Goal: Task Accomplishment & Management: Manage account settings

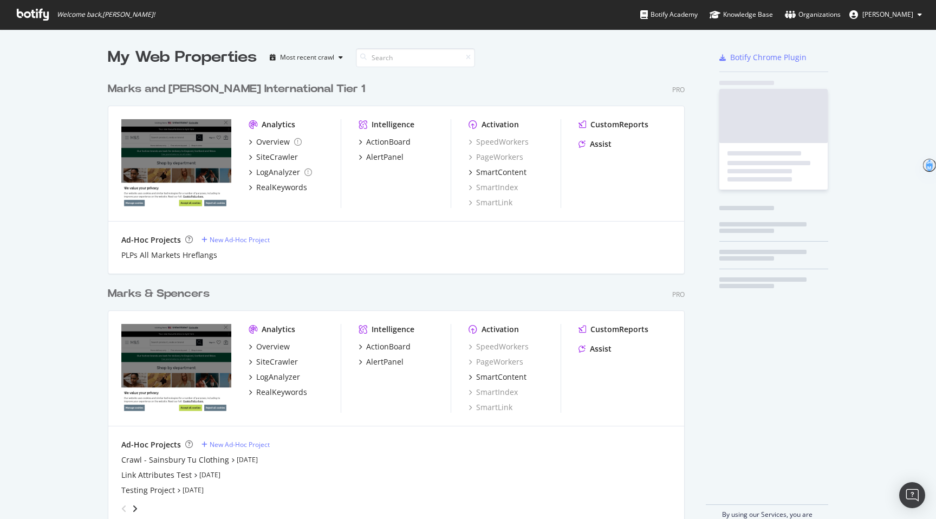
scroll to position [459, 585]
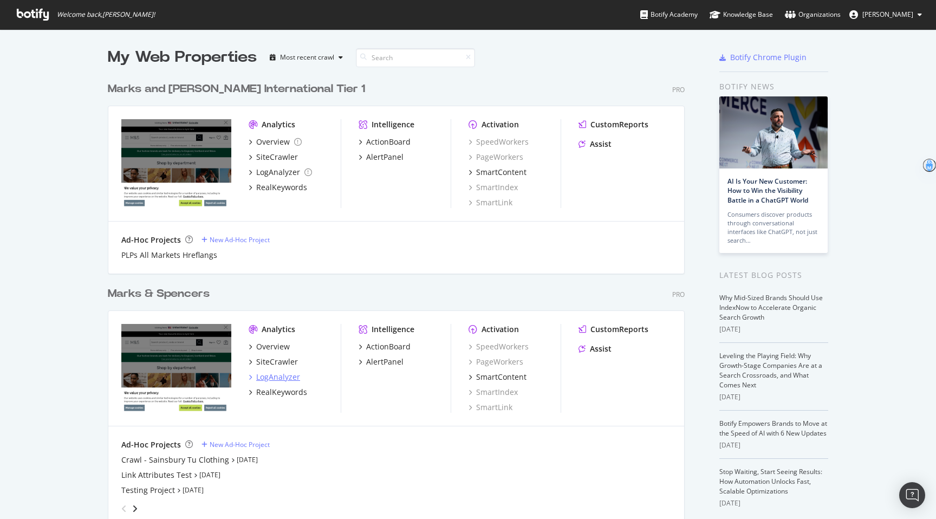
click at [282, 376] on div "LogAnalyzer" at bounding box center [278, 376] width 44 height 11
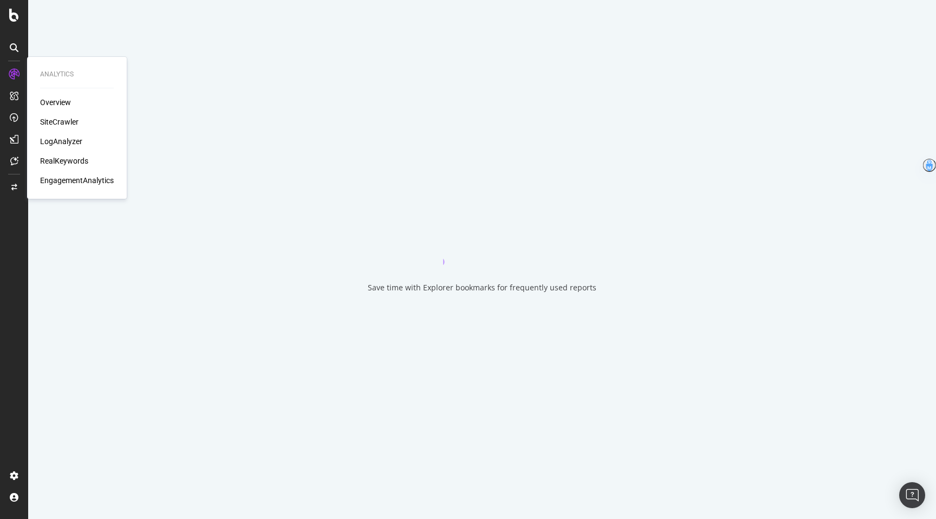
click at [73, 124] on div "SiteCrawler" at bounding box center [59, 121] width 38 height 11
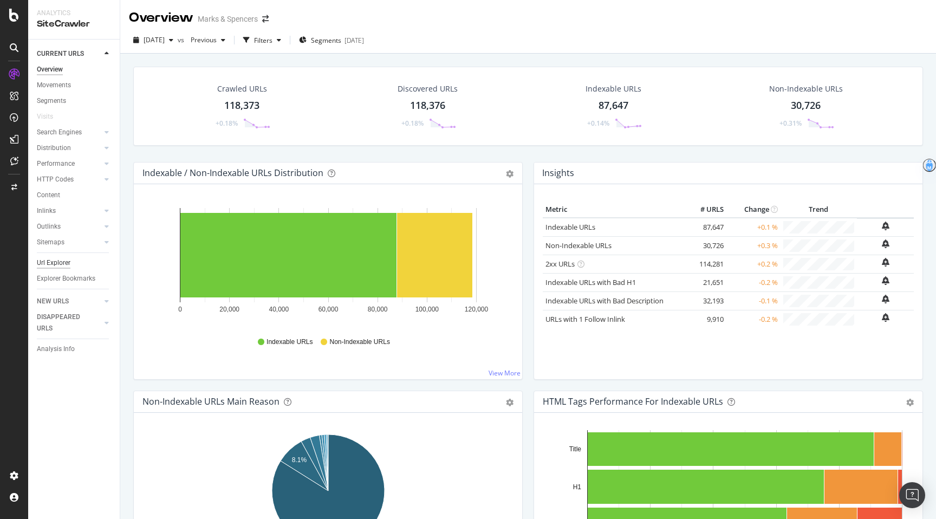
click at [62, 266] on div "Url Explorer" at bounding box center [54, 262] width 34 height 11
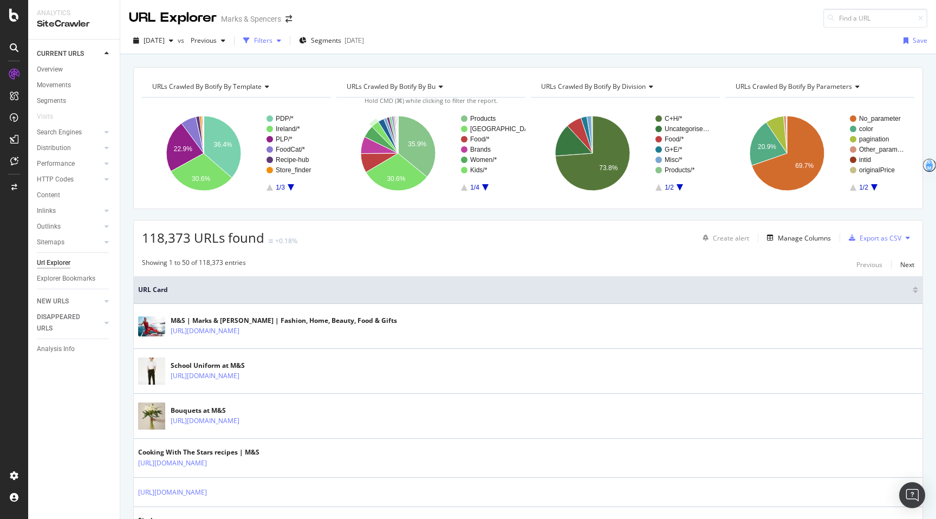
click at [272, 36] on div "Filters" at bounding box center [263, 40] width 18 height 9
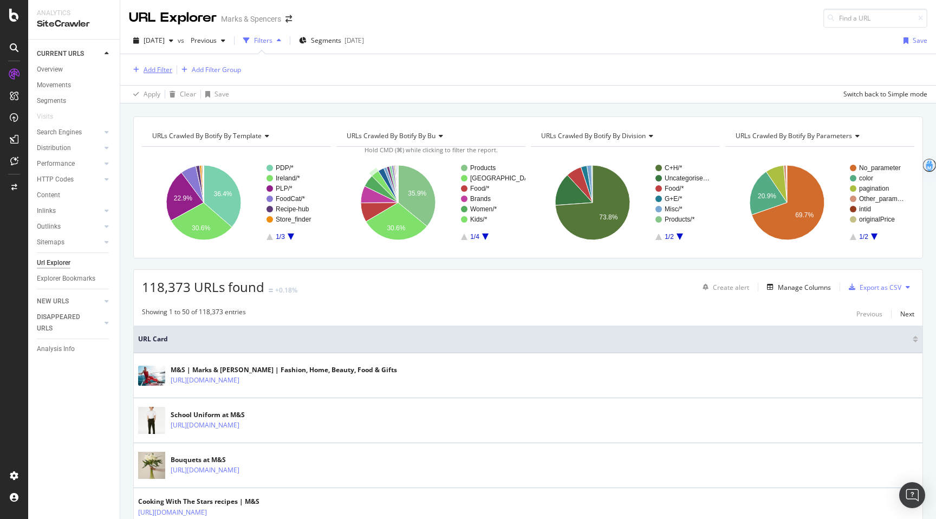
click at [165, 66] on div "Add Filter" at bounding box center [157, 69] width 29 height 9
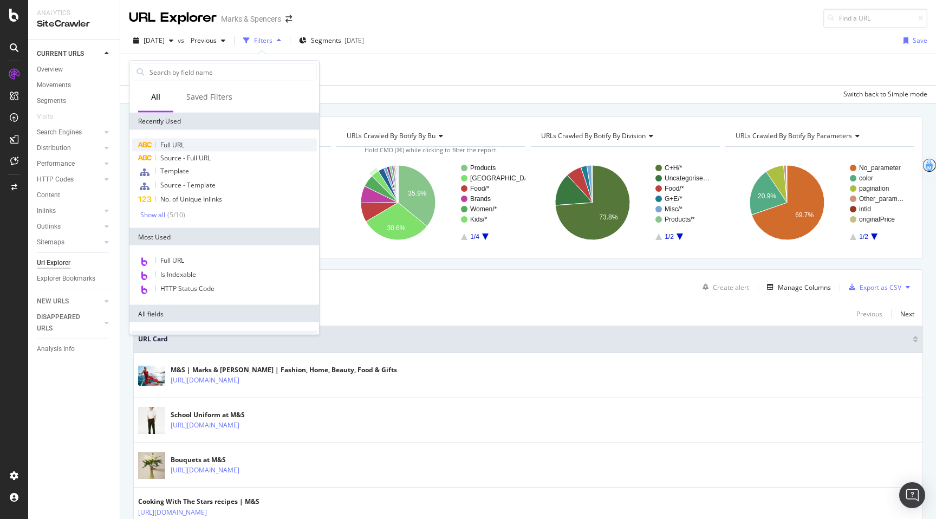
click at [180, 149] on div "Full URL" at bounding box center [224, 145] width 185 height 13
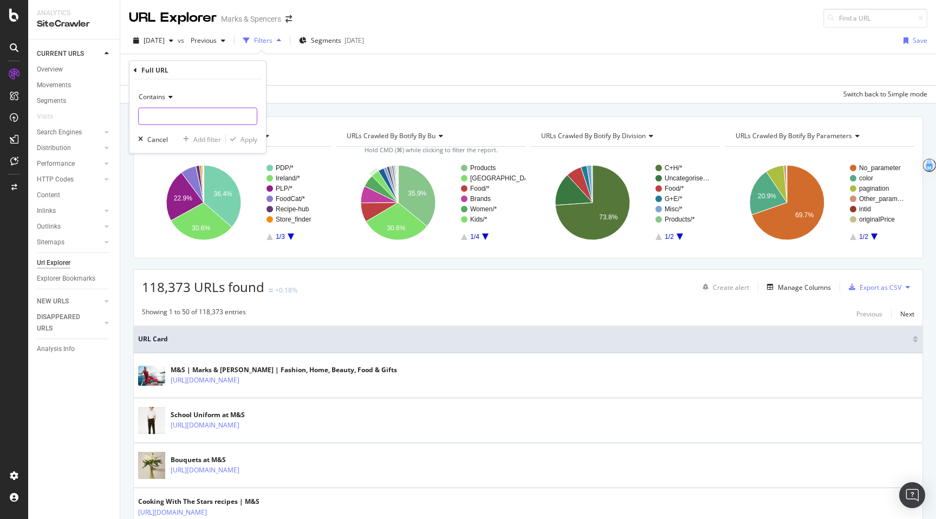
click at [208, 110] on input "text" at bounding box center [198, 116] width 118 height 17
type input "?"
click at [257, 138] on div "Apply" at bounding box center [248, 138] width 17 height 9
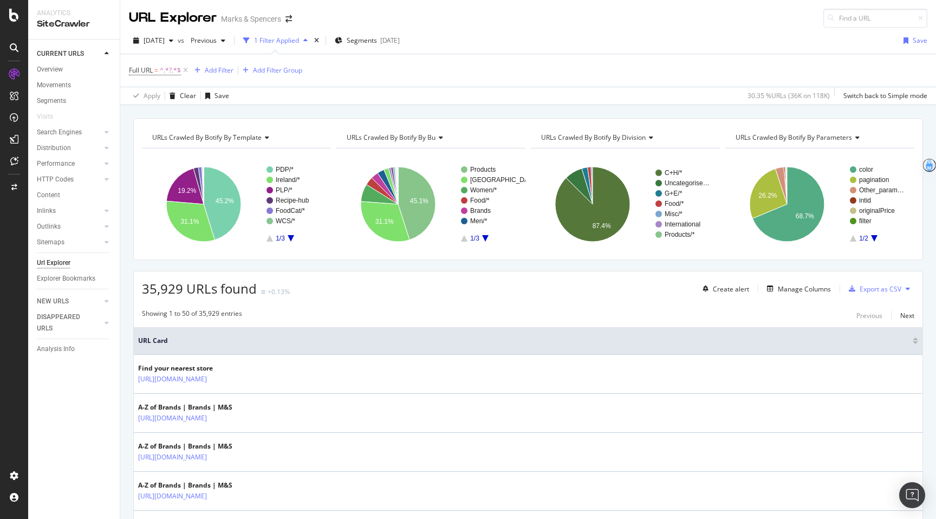
click at [873, 238] on icon "A chart." at bounding box center [874, 238] width 6 height 6
click at [874, 239] on icon "A chart." at bounding box center [874, 238] width 6 height 6
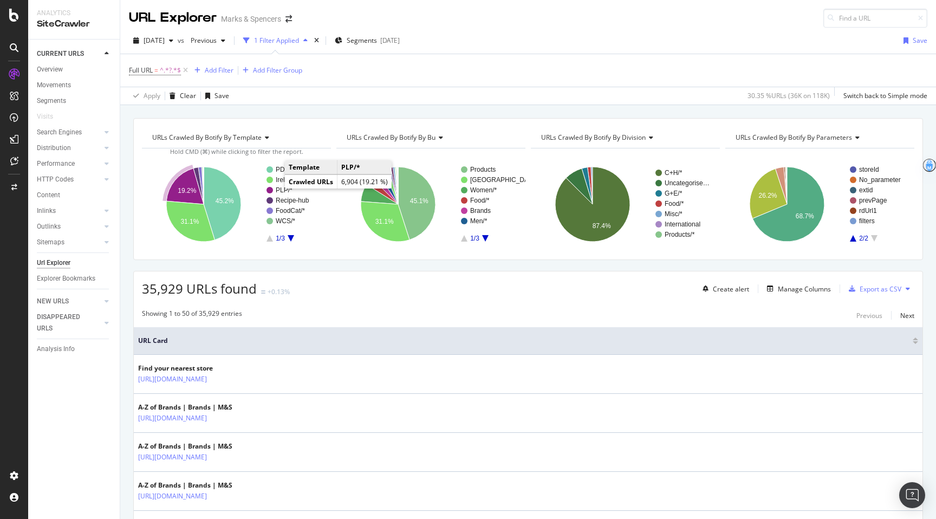
click at [276, 190] on text "PLP/*" at bounding box center [284, 190] width 17 height 8
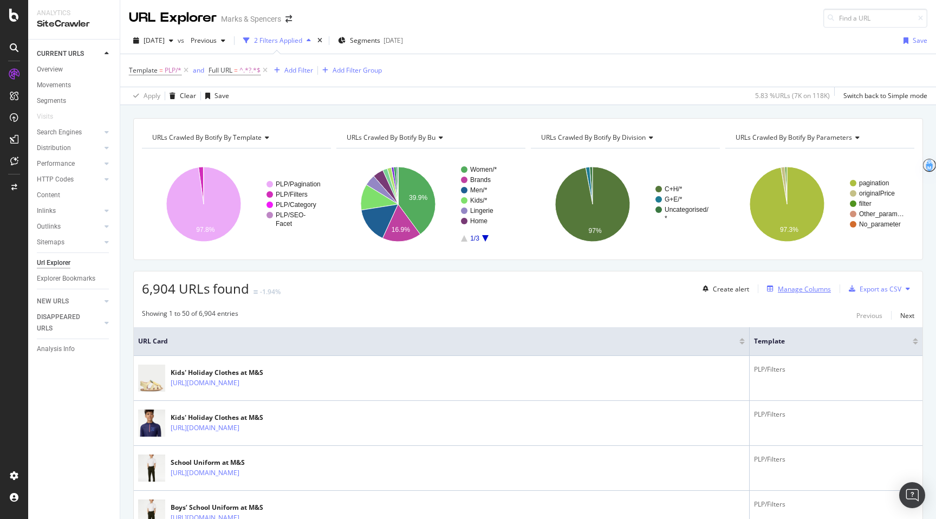
click at [801, 285] on div "Manage Columns" at bounding box center [804, 288] width 53 height 9
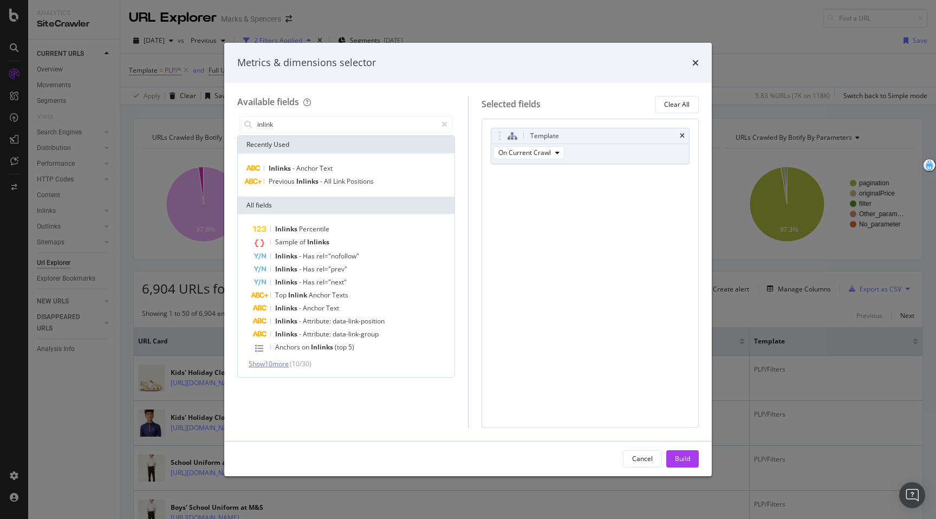
type input "inlink"
click at [285, 366] on span "Show 10 more" at bounding box center [269, 363] width 40 height 9
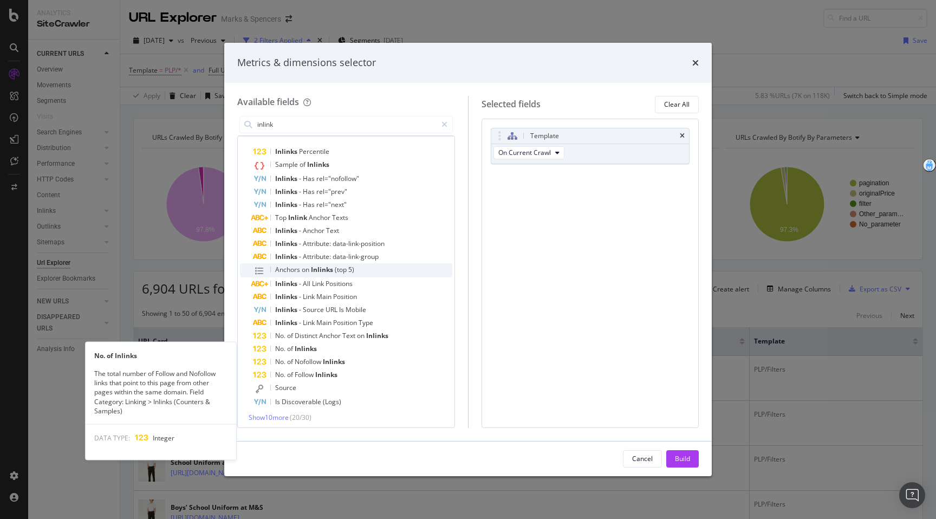
scroll to position [78, 0]
click at [336, 351] on div "No. of Inlinks" at bounding box center [352, 348] width 199 height 13
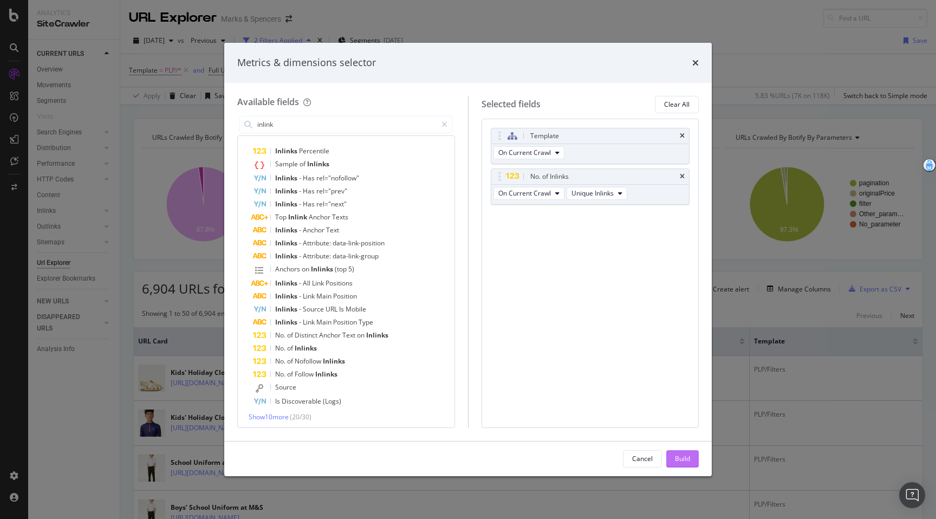
click at [685, 462] on div "Build" at bounding box center [682, 458] width 15 height 9
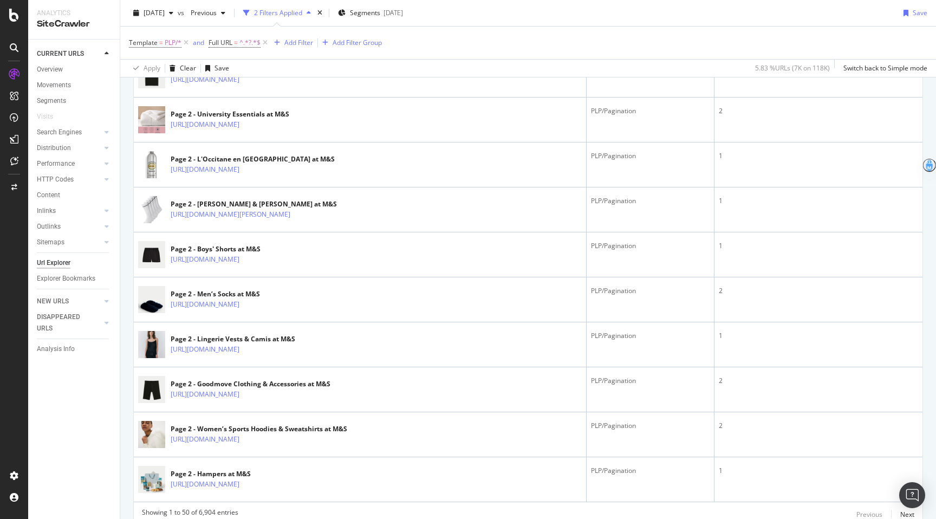
scroll to position [2164, 0]
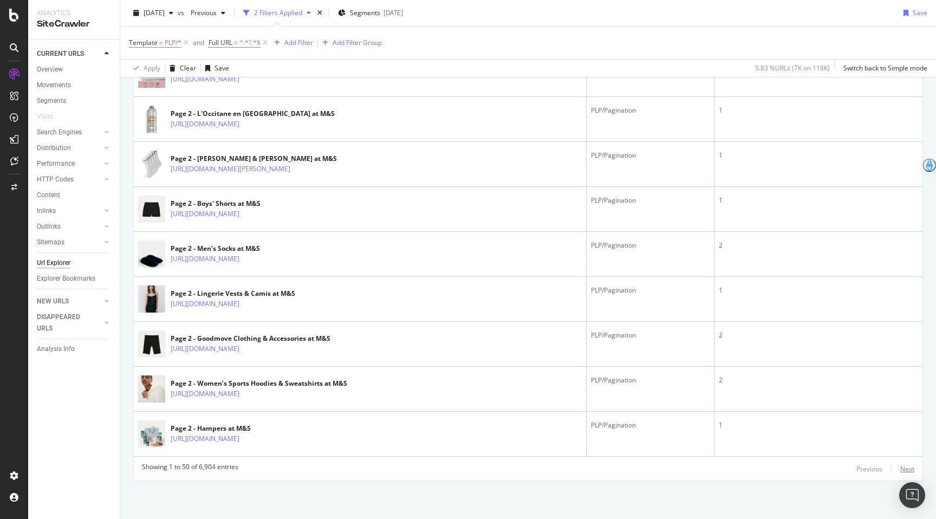
click at [904, 467] on div "Next" at bounding box center [907, 468] width 14 height 9
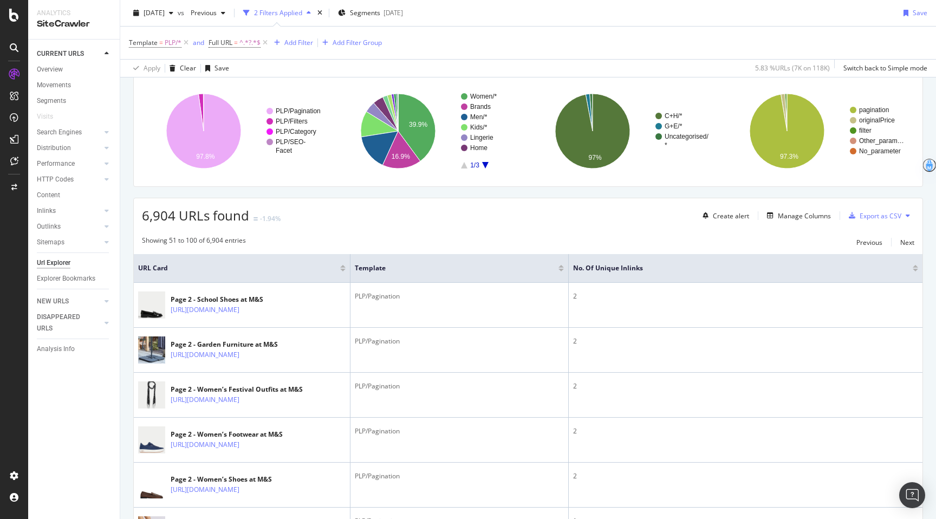
scroll to position [92, 0]
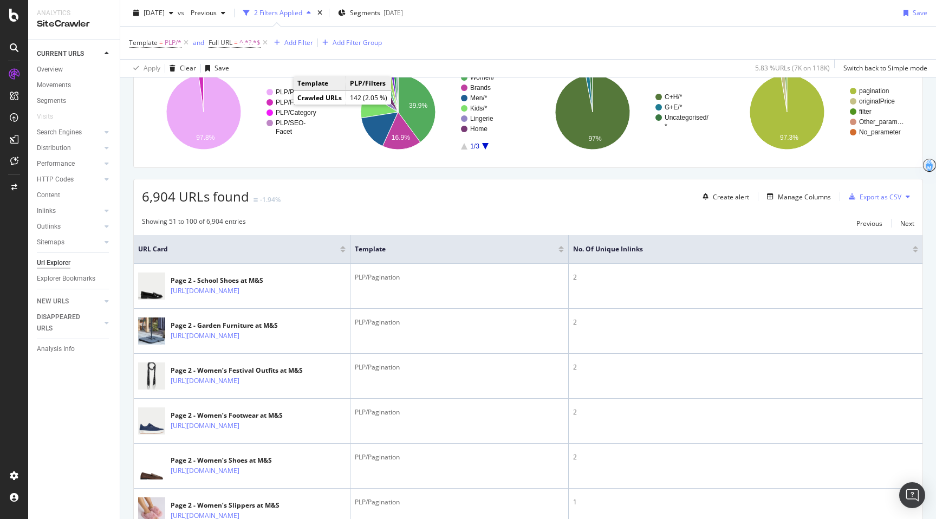
click at [282, 101] on text "PLP/Filters" at bounding box center [292, 103] width 32 height 8
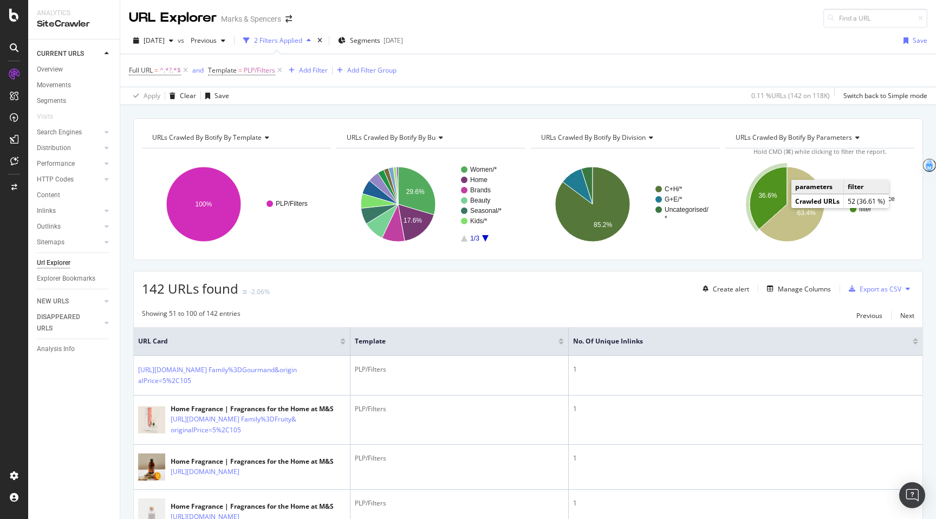
click at [769, 193] on text "36.6%" at bounding box center [767, 196] width 18 height 8
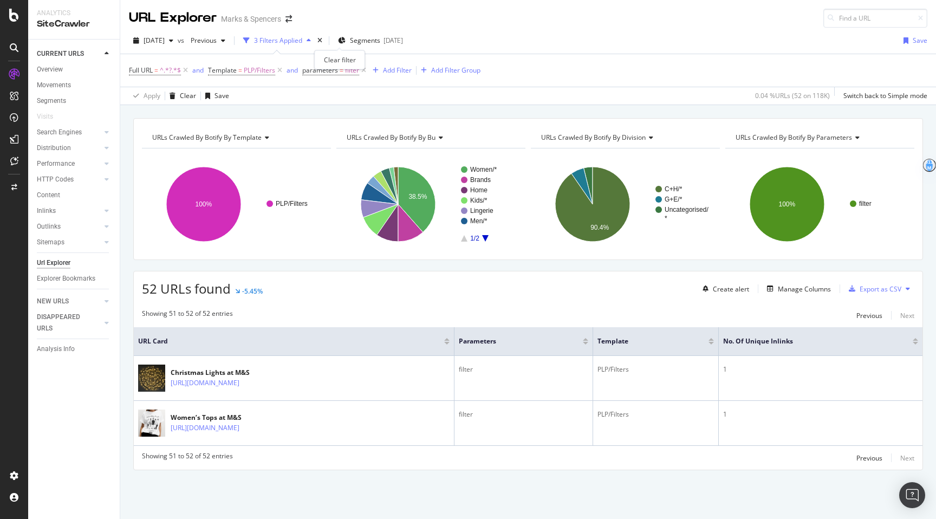
click at [324, 43] on div "times" at bounding box center [319, 40] width 9 height 11
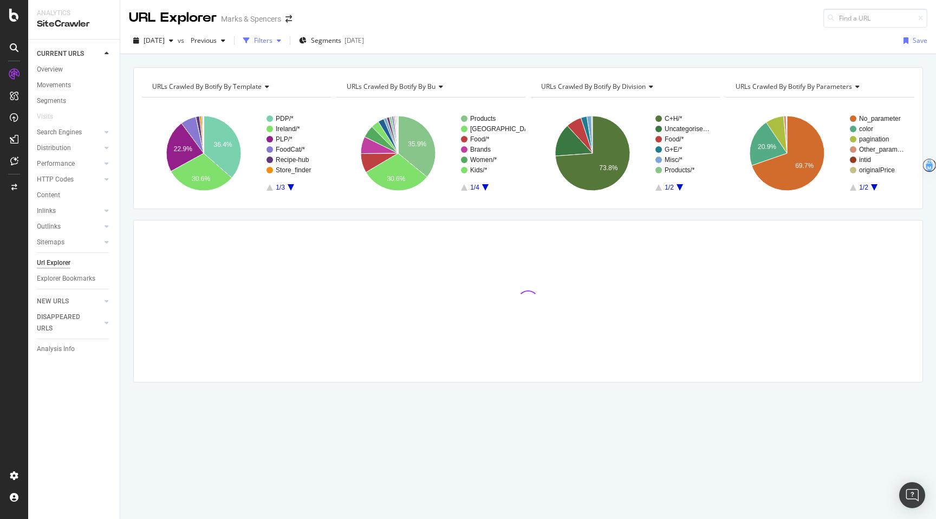
click at [254, 44] on div "button" at bounding box center [246, 40] width 15 height 15
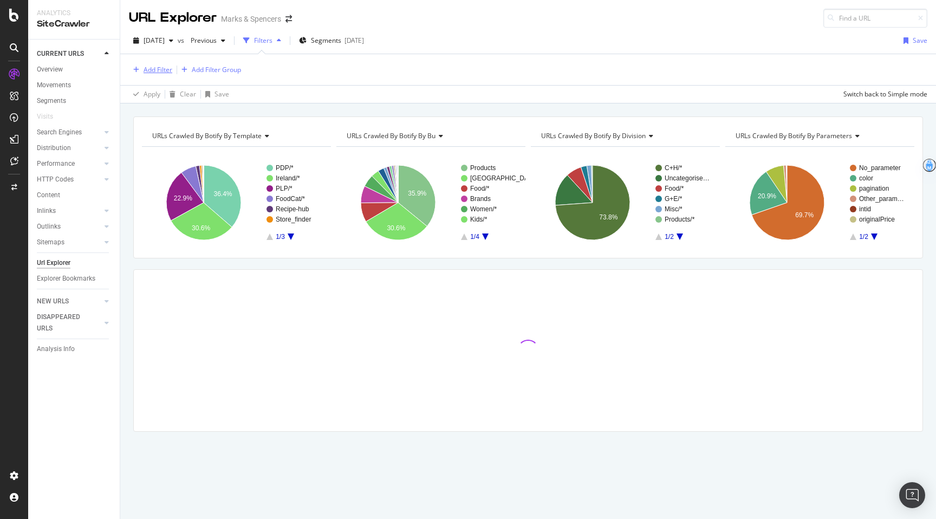
click at [166, 67] on div "Add Filter" at bounding box center [157, 69] width 29 height 9
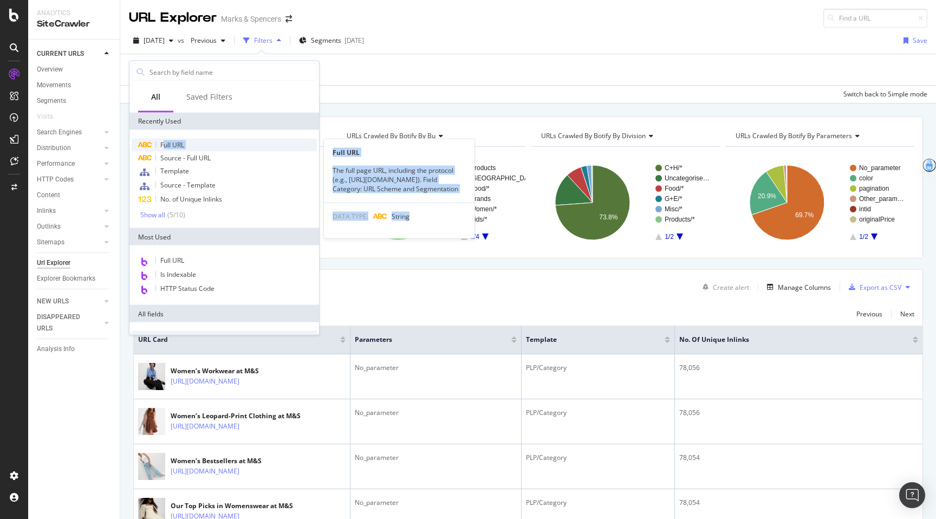
drag, startPoint x: 163, startPoint y: 152, endPoint x: 163, endPoint y: 141, distance: 11.4
click at [163, 141] on div "Full URL Full URL The full page URL, including the protocol (e.g., [URL][DOMAIN…" at bounding box center [224, 179] width 185 height 81
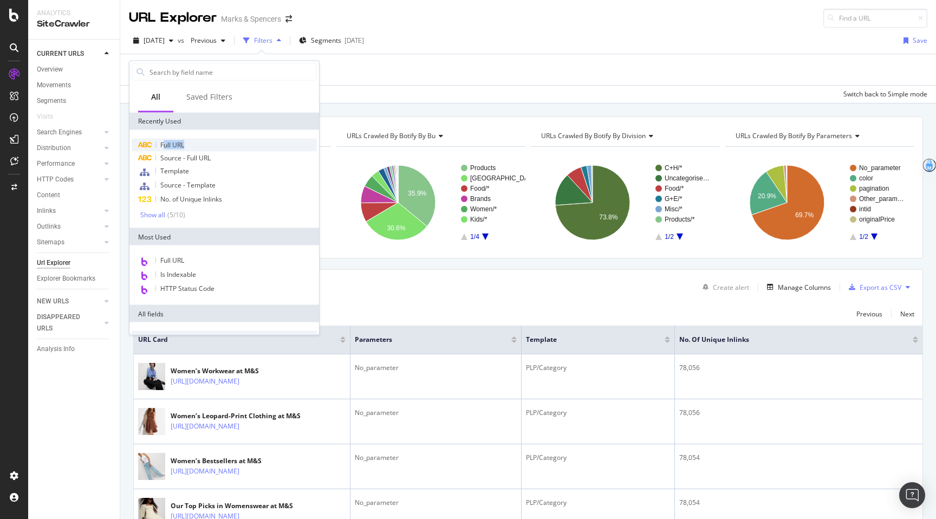
click at [163, 141] on span "Full URL" at bounding box center [172, 144] width 24 height 9
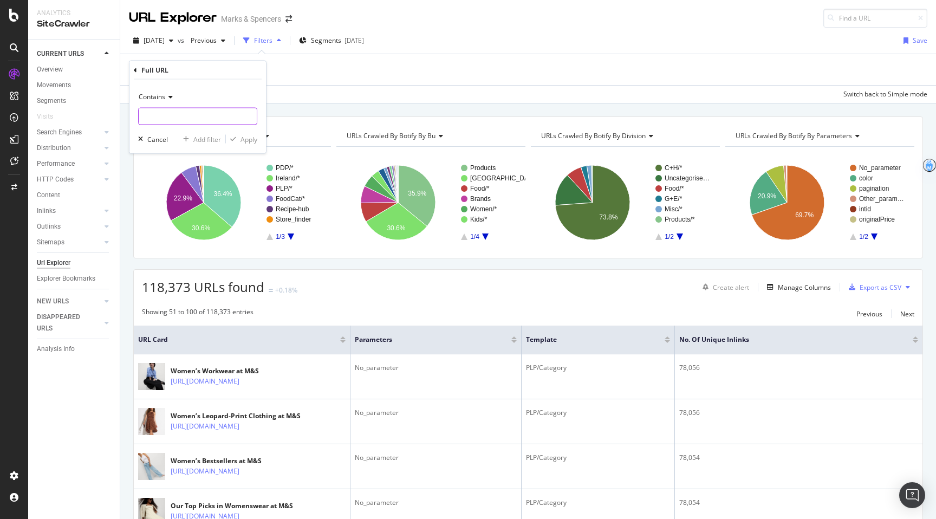
click at [182, 125] on input "text" at bounding box center [198, 116] width 118 height 17
paste input "[URL][DOMAIN_NAME]"
type input "[URL][DOMAIN_NAME]"
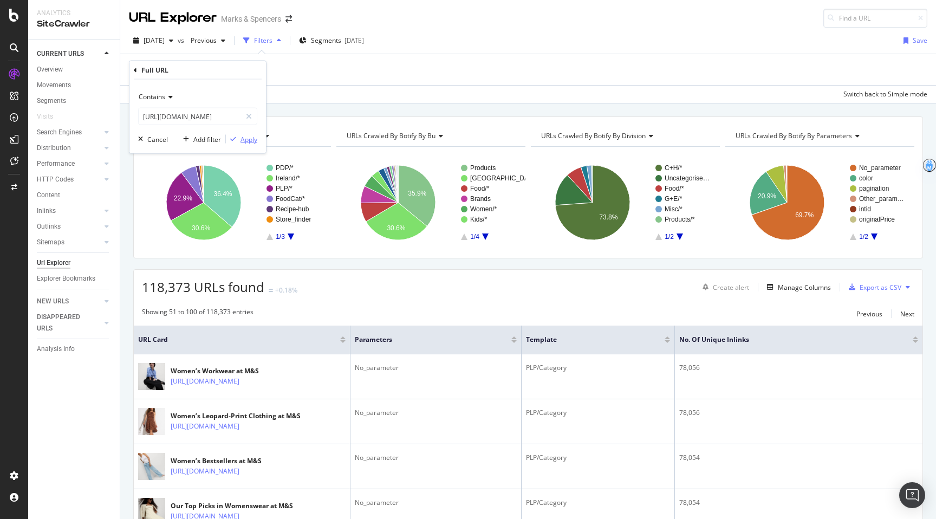
click at [247, 138] on div "Apply" at bounding box center [248, 138] width 17 height 9
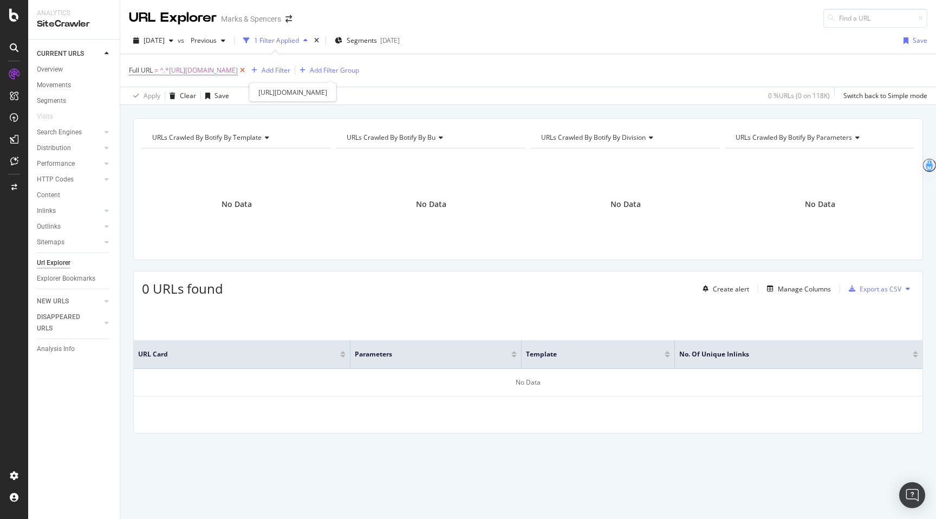
click at [247, 71] on icon at bounding box center [242, 70] width 9 height 11
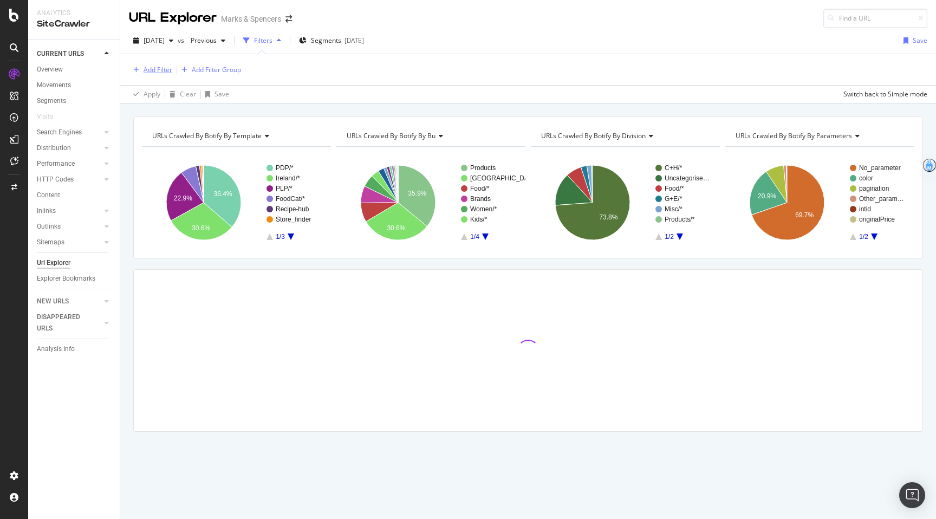
click at [153, 69] on div "Add Filter" at bounding box center [157, 69] width 29 height 9
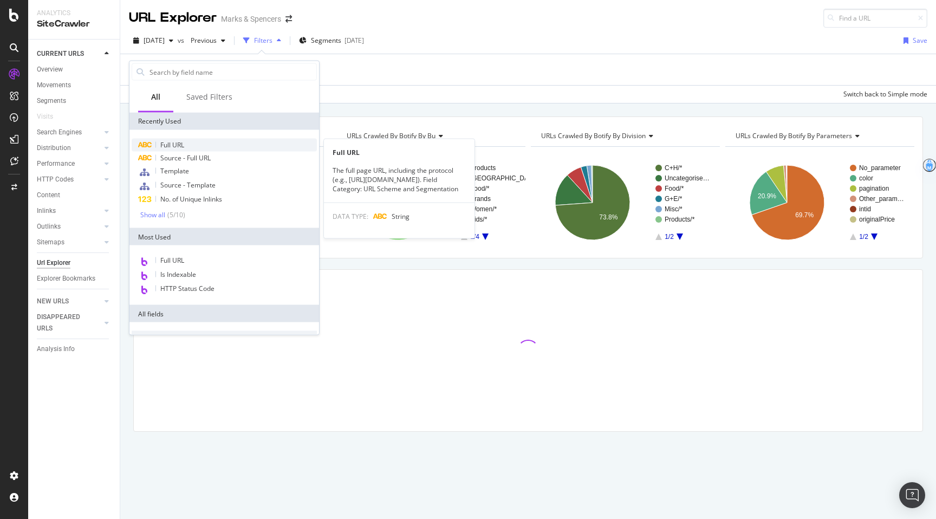
click at [172, 140] on span "Full URL" at bounding box center [172, 144] width 24 height 9
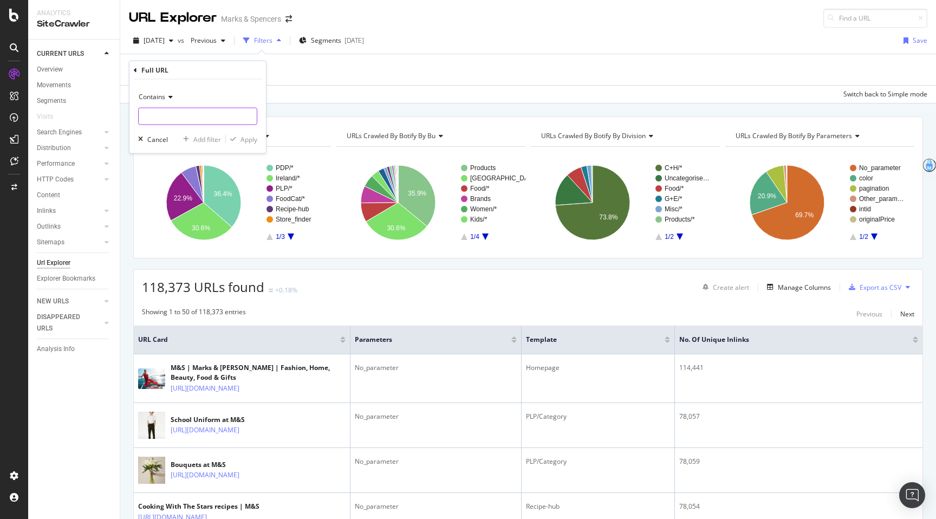
click at [195, 111] on input "text" at bounding box center [198, 116] width 118 height 17
paste input "[URL][DOMAIN_NAME] waist"
type input "[URL][DOMAIN_NAME] waist"
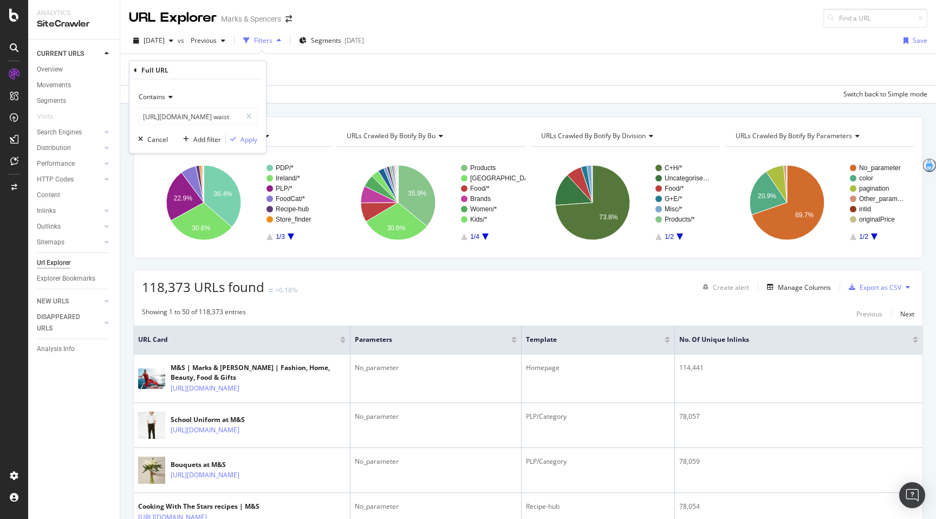
click at [239, 133] on div "Contains [URL][DOMAIN_NAME] waist Cancel Add filter Apply" at bounding box center [197, 117] width 136 height 74
click at [242, 136] on div "Apply" at bounding box center [248, 138] width 17 height 9
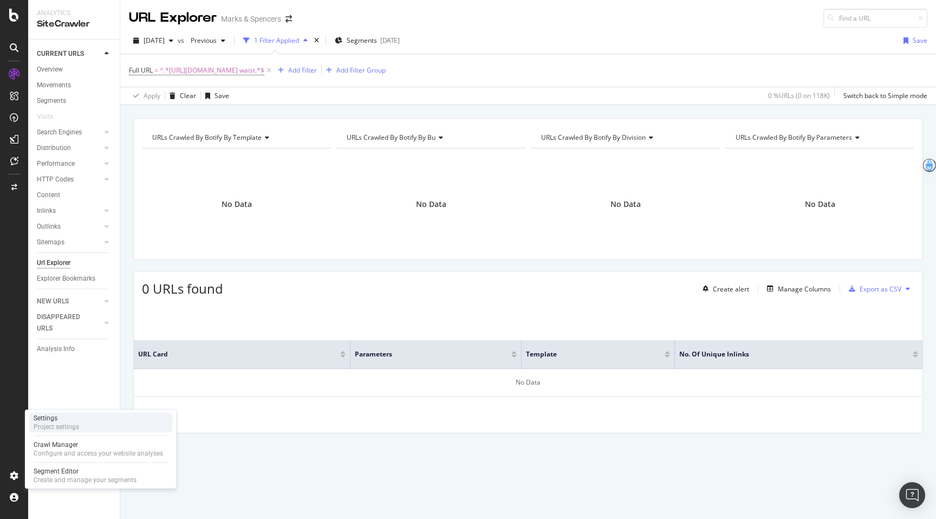
click at [69, 420] on div "Settings" at bounding box center [56, 418] width 45 height 9
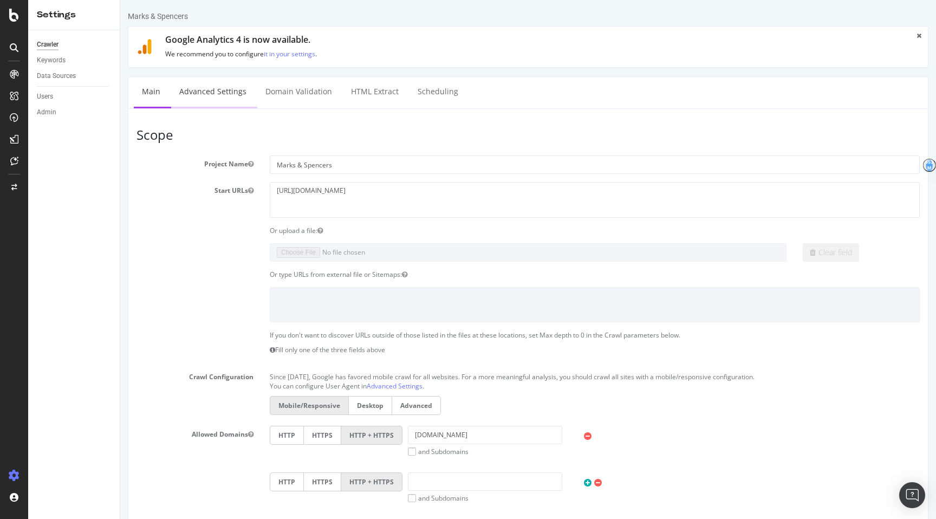
click at [221, 103] on link "Advanced Settings" at bounding box center [212, 92] width 83 height 30
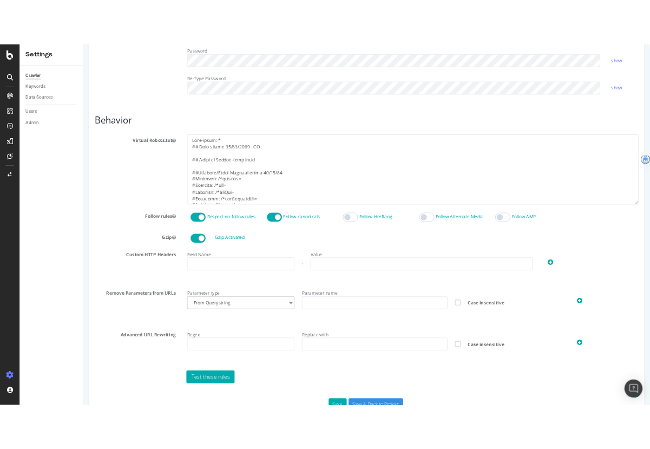
scroll to position [428, 0]
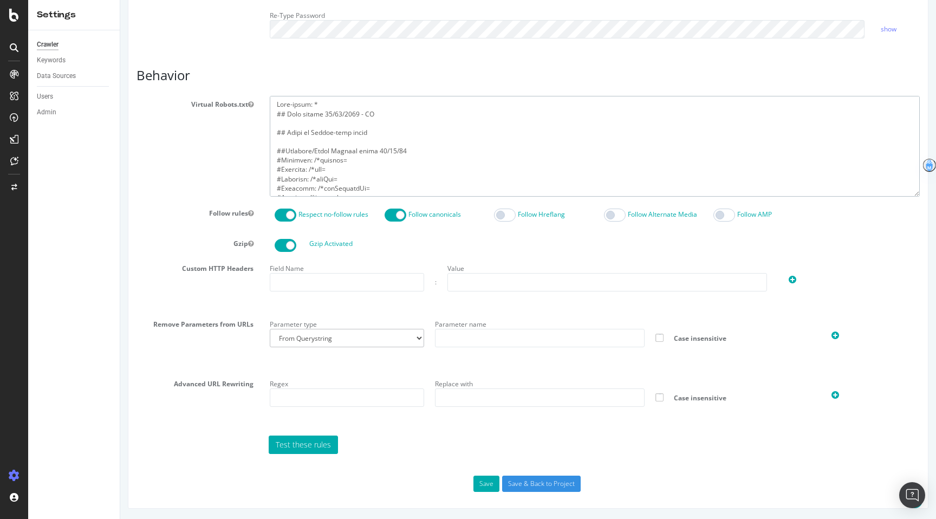
click at [530, 154] on textarea at bounding box center [595, 146] width 650 height 100
